Goal: Task Accomplishment & Management: Manage account settings

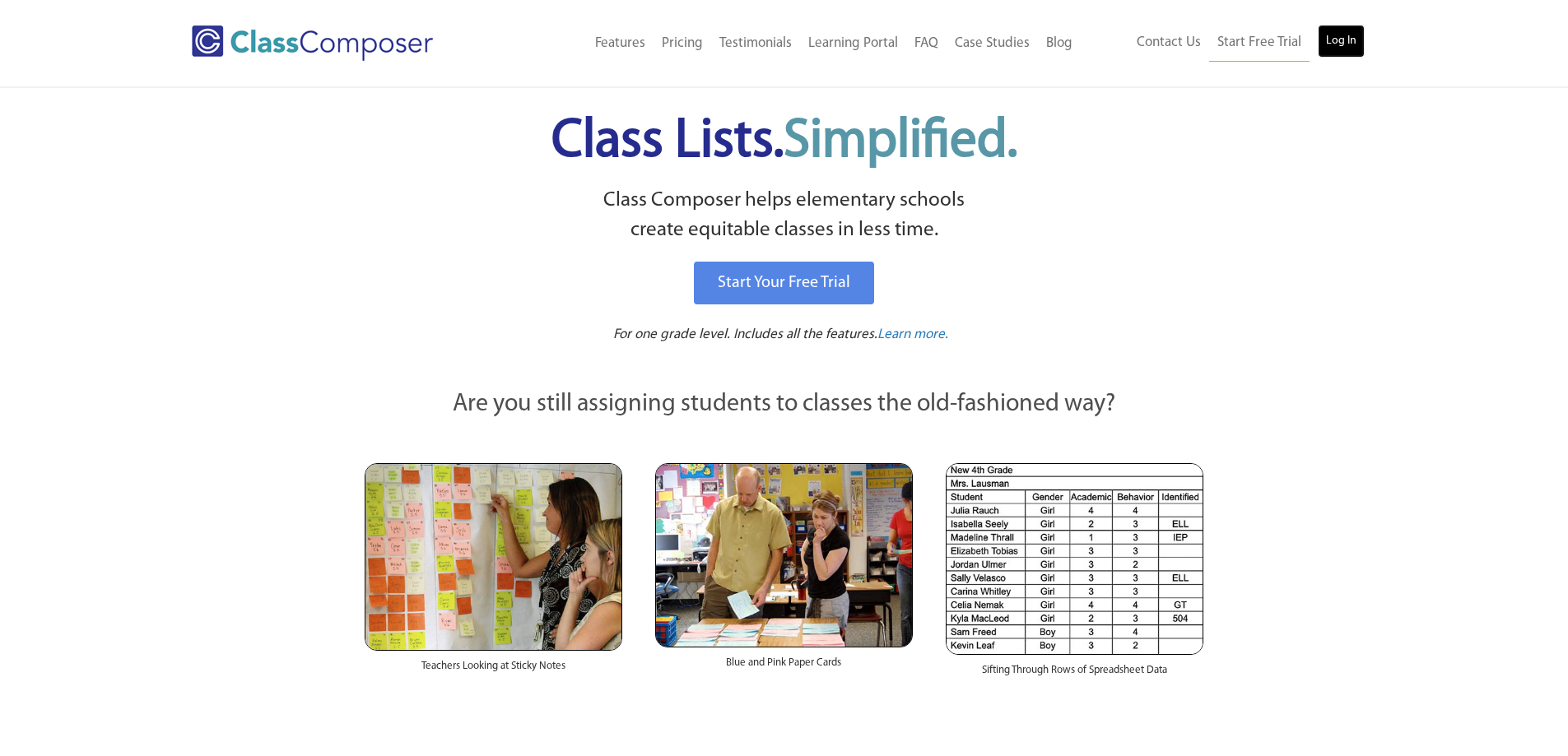
click at [1336, 46] on link "Log In" at bounding box center [1341, 41] width 47 height 33
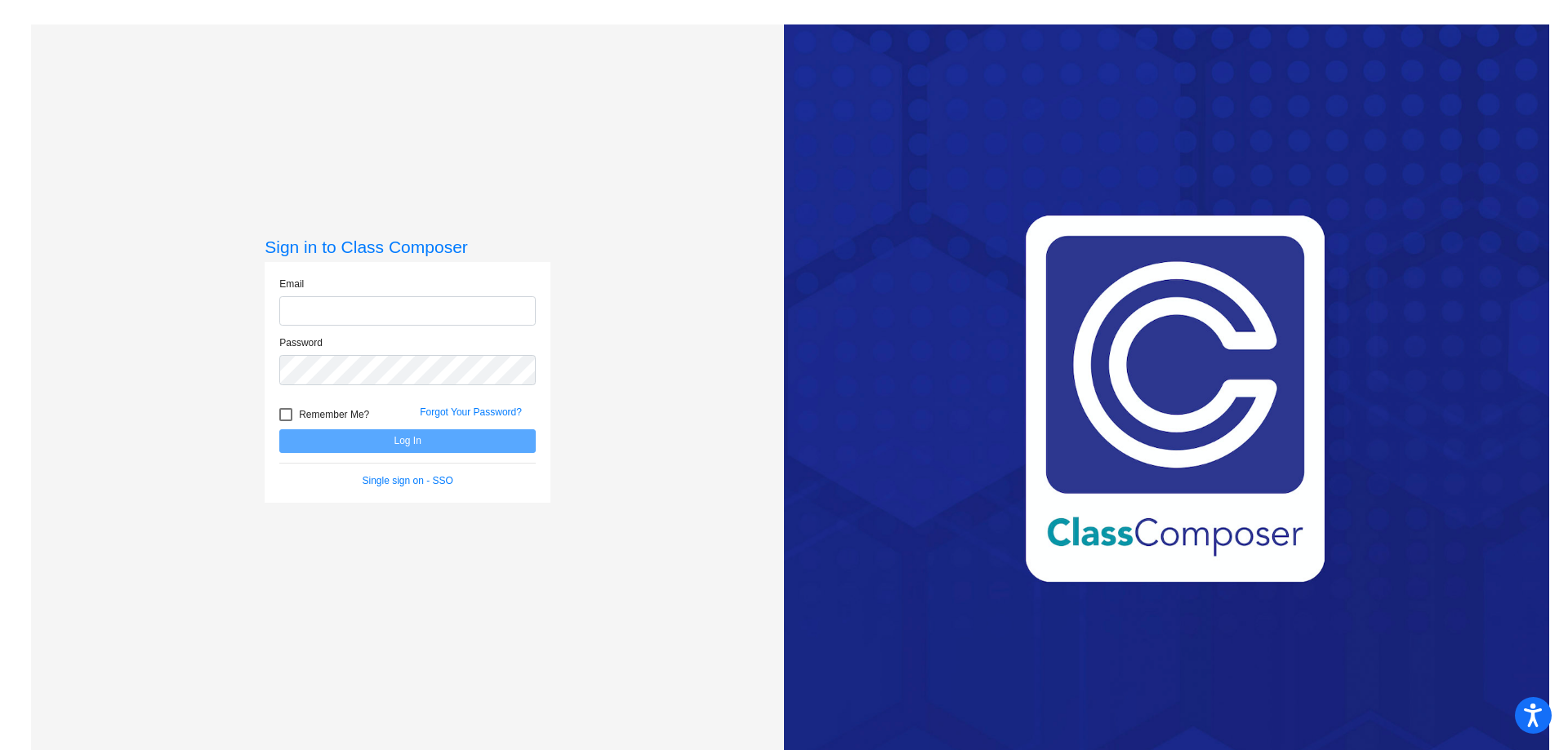
type input "yorkes@crcsd.org"
click at [456, 434] on button "Log In" at bounding box center [407, 441] width 256 height 24
